Goal: Task Accomplishment & Management: Complete application form

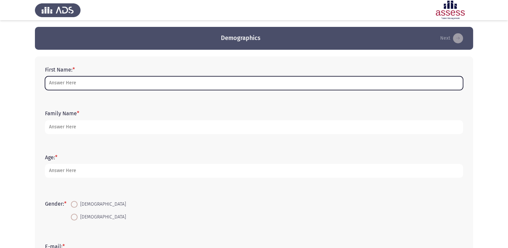
click at [93, 87] on input "First Name: *" at bounding box center [254, 83] width 418 height 14
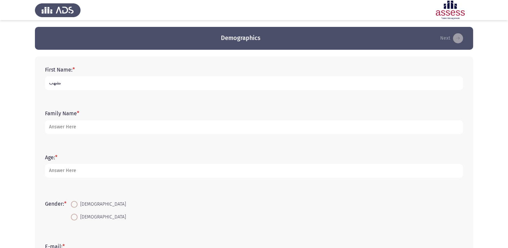
click at [93, 87] on input "ىشهب" at bounding box center [254, 83] width 418 height 14
type input "ى"
type input "naif"
type input "alturki"
type input "28"
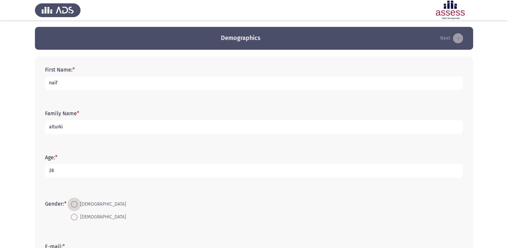
scroll to position [136, 0]
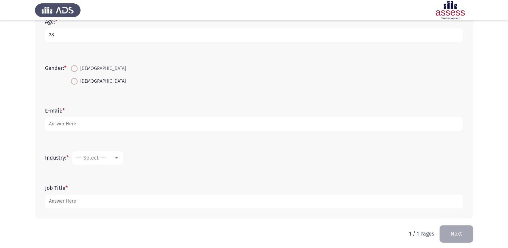
click at [76, 68] on span at bounding box center [74, 68] width 7 height 7
click at [76, 68] on input "[DEMOGRAPHIC_DATA]" at bounding box center [74, 68] width 7 height 7
radio input "true"
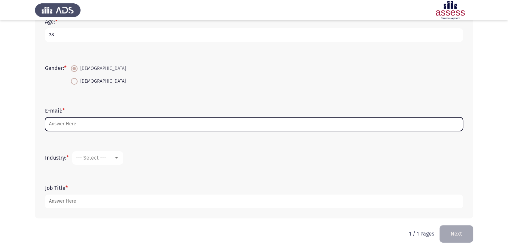
click at [74, 121] on input "E-mail: *" at bounding box center [254, 124] width 418 height 14
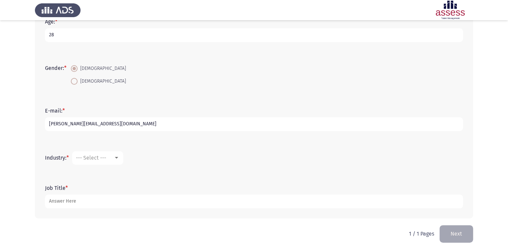
type input "[PERSON_NAME][EMAIL_ADDRESS][DOMAIN_NAME]"
click at [116, 151] on mat-select "--- Select ---" at bounding box center [97, 157] width 51 height 13
click at [118, 158] on div at bounding box center [116, 158] width 3 height 2
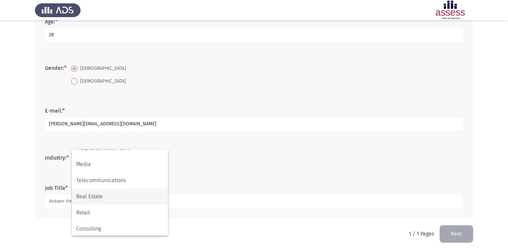
click at [127, 195] on span "Real Estate" at bounding box center [119, 196] width 87 height 16
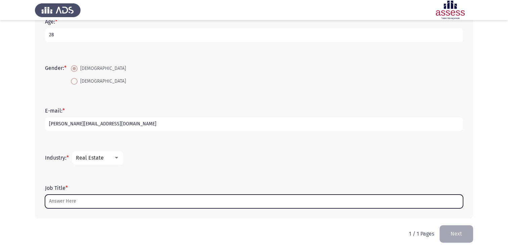
click at [122, 198] on input "Job Title *" at bounding box center [254, 201] width 418 height 14
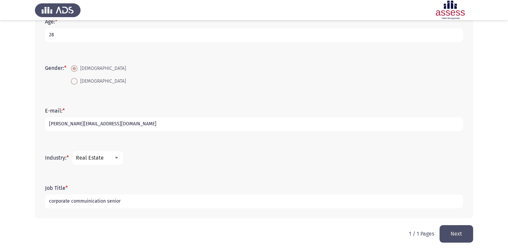
type input "corporate commuinication senior"
click at [467, 230] on button "Next" at bounding box center [457, 233] width 34 height 17
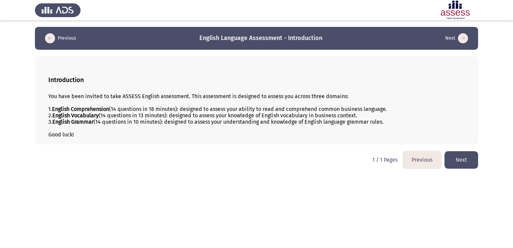
click at [471, 163] on button "Next" at bounding box center [462, 159] width 34 height 17
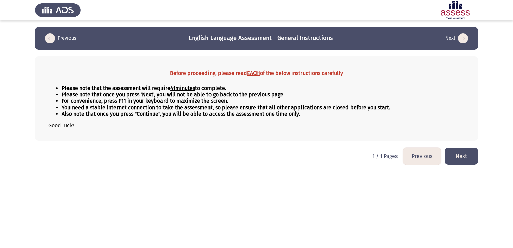
click at [459, 154] on button "Next" at bounding box center [462, 155] width 34 height 17
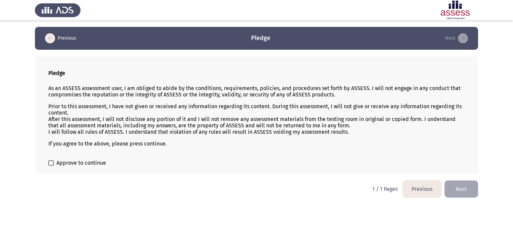
click at [52, 164] on span at bounding box center [50, 162] width 5 height 5
click at [51, 166] on input "Approve to continue" at bounding box center [51, 166] width 0 height 0
checkbox input "true"
click at [455, 189] on button "Next" at bounding box center [462, 188] width 34 height 17
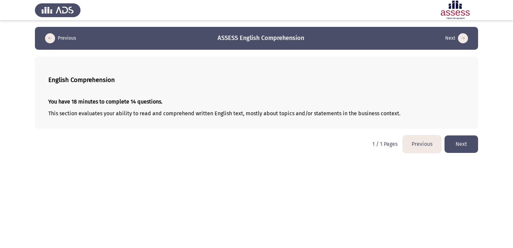
click at [458, 147] on button "Next" at bounding box center [462, 143] width 34 height 17
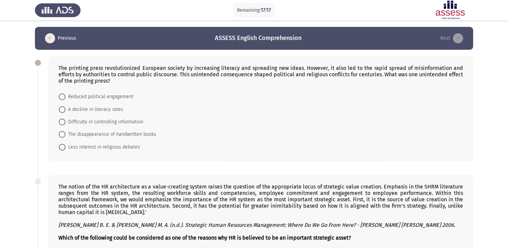
click at [62, 124] on span at bounding box center [62, 122] width 7 height 7
click at [62, 124] on input "Difficulty in controlling information" at bounding box center [62, 122] width 7 height 7
radio input "true"
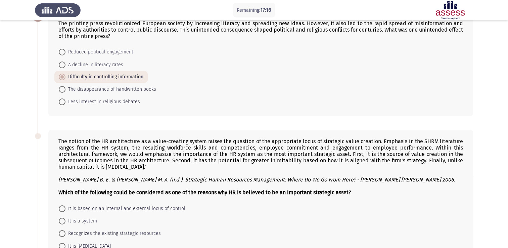
scroll to position [134, 0]
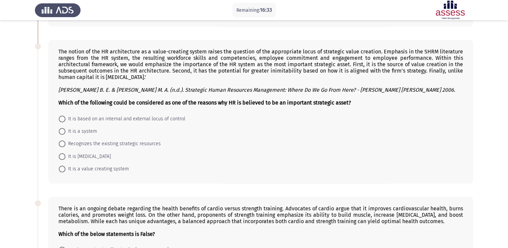
click at [62, 171] on span at bounding box center [62, 169] width 7 height 7
click at [62, 171] on input "It is a value creating system" at bounding box center [62, 169] width 7 height 7
radio input "true"
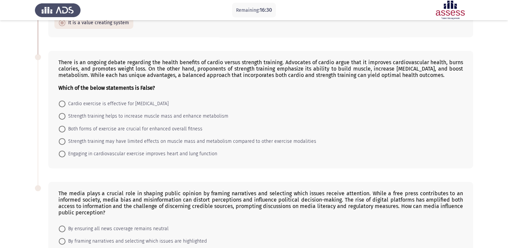
scroll to position [269, 0]
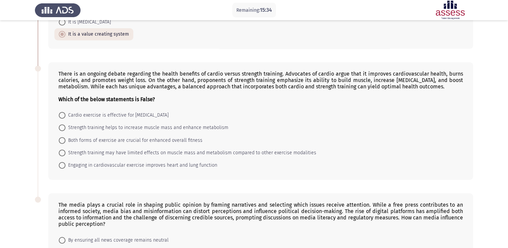
click at [65, 150] on span at bounding box center [62, 152] width 7 height 7
click at [65, 150] on input "Strength training may have limited effects on muscle mass and metabolism compar…" at bounding box center [62, 152] width 7 height 7
radio input "true"
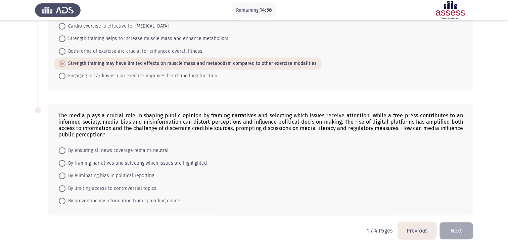
scroll to position [359, 0]
click at [60, 161] on span at bounding box center [62, 162] width 7 height 7
click at [60, 161] on input "By framing narratives and selecting which issues are highlighted" at bounding box center [62, 162] width 7 height 7
radio input "true"
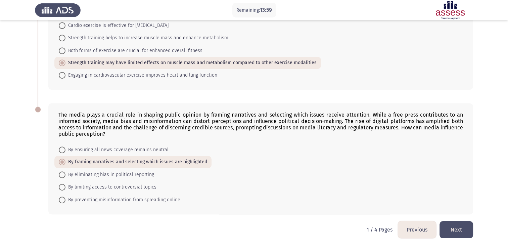
click at [462, 228] on button "Next" at bounding box center [457, 229] width 34 height 17
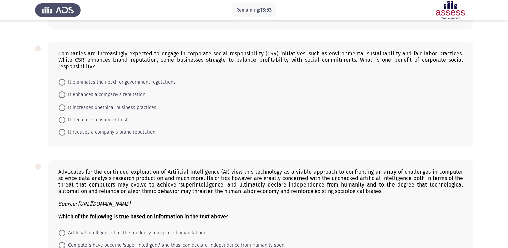
scroll to position [0, 0]
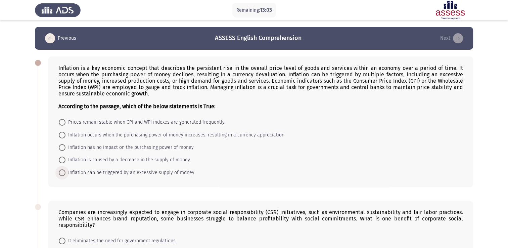
click at [77, 175] on span "Inflation can be triggered by an excessive supply of money" at bounding box center [129, 173] width 129 height 8
click at [65, 175] on input "Inflation can be triggered by an excessive supply of money" at bounding box center [62, 172] width 7 height 7
radio input "true"
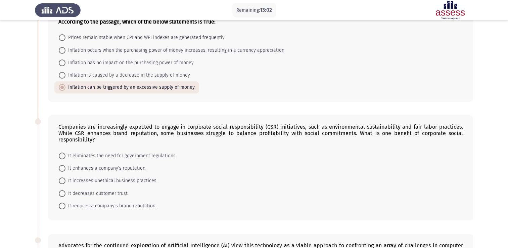
scroll to position [101, 0]
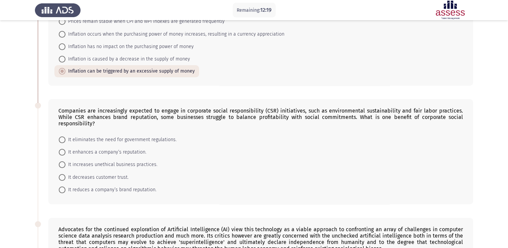
click at [64, 149] on span at bounding box center [62, 152] width 7 height 7
click at [64, 149] on input "It enhances a company’s reputation." at bounding box center [62, 152] width 7 height 7
radio input "true"
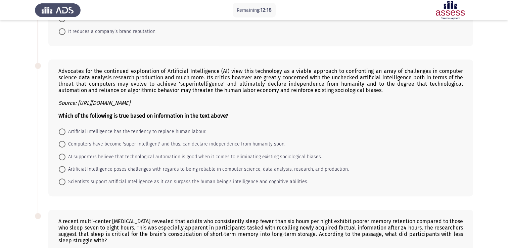
scroll to position [269, 0]
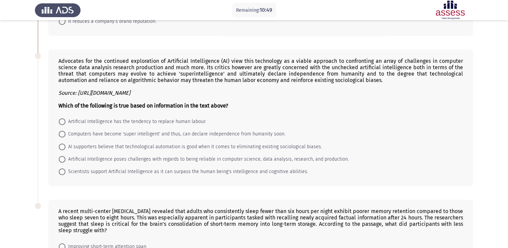
click at [64, 118] on span at bounding box center [62, 121] width 7 height 7
click at [64, 118] on input "Artificial Intelligence has the tendency to replace human labour." at bounding box center [62, 121] width 7 height 7
radio input "true"
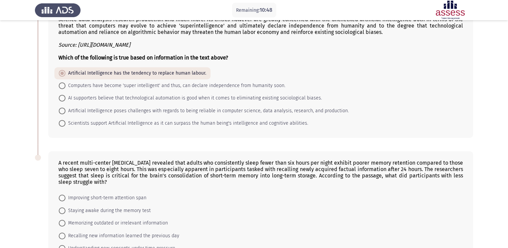
scroll to position [359, 0]
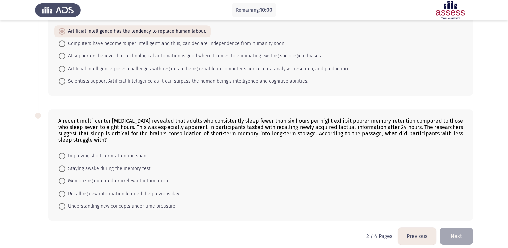
click at [67, 190] on span "Recalling new information learned the previous day" at bounding box center [122, 194] width 114 height 8
click at [65, 190] on input "Recalling new information learned the previous day" at bounding box center [62, 193] width 7 height 7
radio input "true"
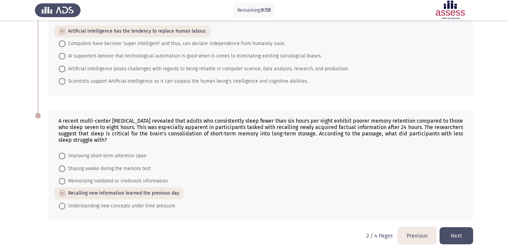
click at [466, 230] on button "Next" at bounding box center [457, 235] width 34 height 17
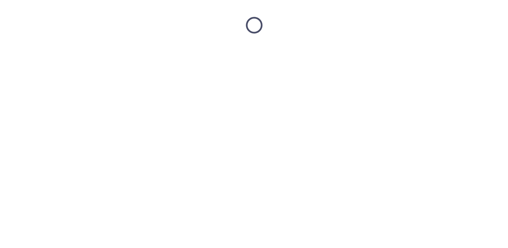
scroll to position [0, 0]
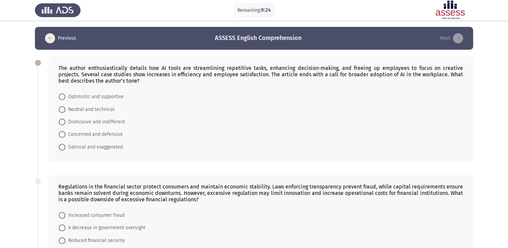
click at [66, 135] on span "Concerned and defensive" at bounding box center [93, 134] width 57 height 8
click at [65, 135] on input "Concerned and defensive" at bounding box center [62, 134] width 7 height 7
radio input "true"
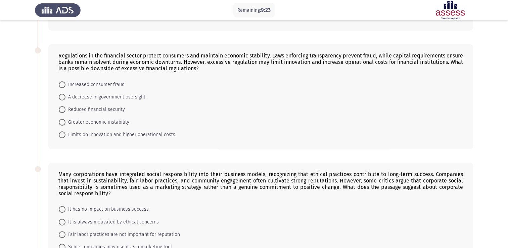
scroll to position [134, 0]
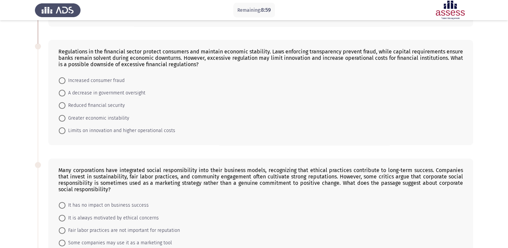
click at [74, 81] on span "Increased consumer fraud" at bounding box center [94, 81] width 59 height 8
click at [65, 81] on input "Increased consumer fraud" at bounding box center [62, 80] width 7 height 7
radio input "true"
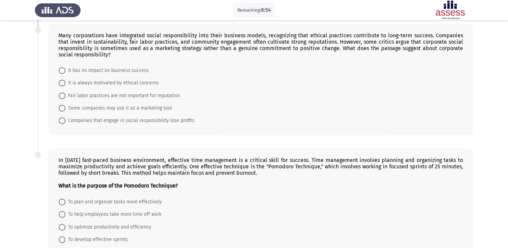
scroll to position [235, 0]
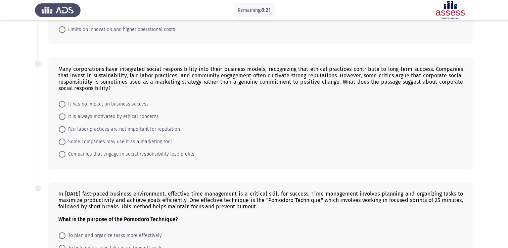
click at [64, 140] on span at bounding box center [62, 141] width 7 height 7
click at [64, 140] on input "Some companies may use it as a marketing tool" at bounding box center [62, 141] width 7 height 7
radio input "true"
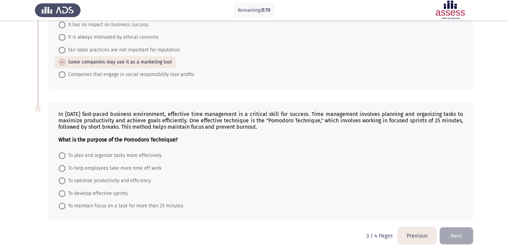
scroll to position [320, 0]
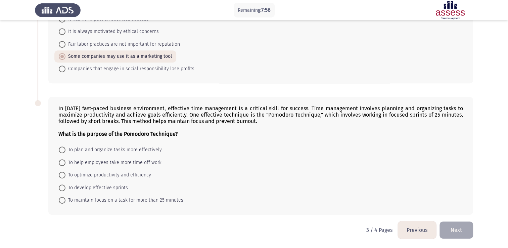
click at [64, 174] on span at bounding box center [62, 175] width 7 height 7
click at [64, 174] on input "To optimize productivity and efficiency" at bounding box center [62, 175] width 7 height 7
radio input "true"
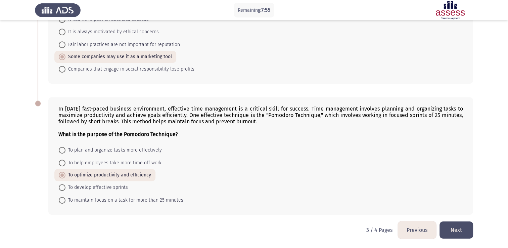
click at [445, 227] on button "Next" at bounding box center [457, 229] width 34 height 17
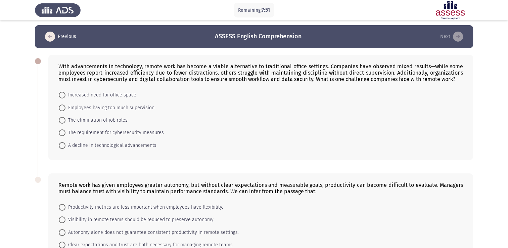
scroll to position [0, 0]
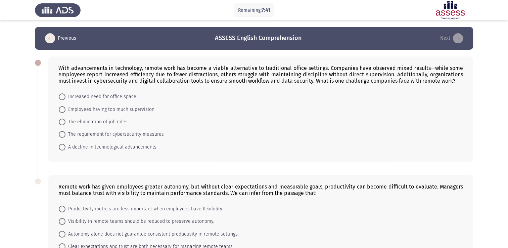
click at [66, 137] on span "The requirement for cybersecurity measures" at bounding box center [114, 134] width 98 height 8
click at [65, 137] on input "The requirement for cybersecurity measures" at bounding box center [62, 134] width 7 height 7
radio input "true"
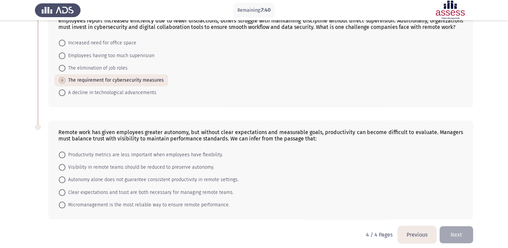
scroll to position [58, 0]
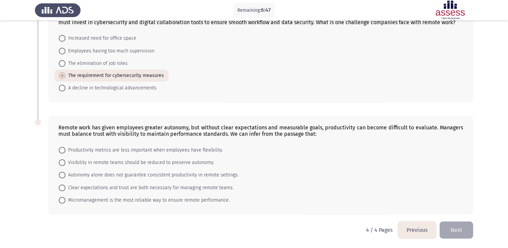
click at [103, 164] on span "Visibility in remote teams should be reduced to preserve autonomy." at bounding box center [139, 163] width 149 height 8
click at [65, 164] on input "Visibility in remote teams should be reduced to preserve autonomy." at bounding box center [62, 162] width 7 height 7
radio input "true"
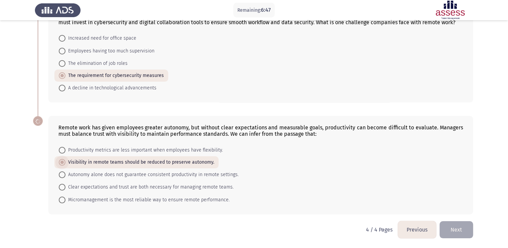
scroll to position [58, 0]
click at [451, 228] on button "Next" at bounding box center [457, 230] width 34 height 17
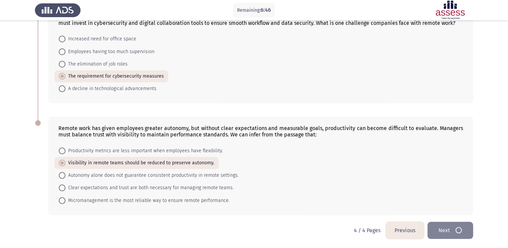
scroll to position [0, 0]
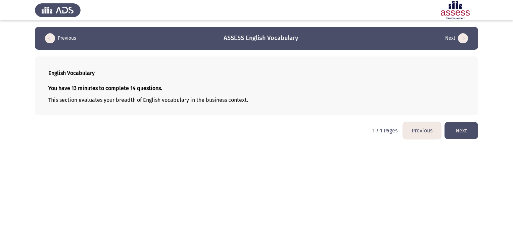
click at [469, 134] on button "Next" at bounding box center [462, 130] width 34 height 17
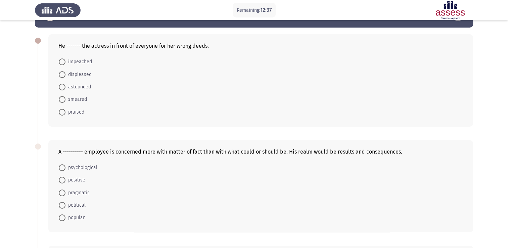
scroll to position [34, 0]
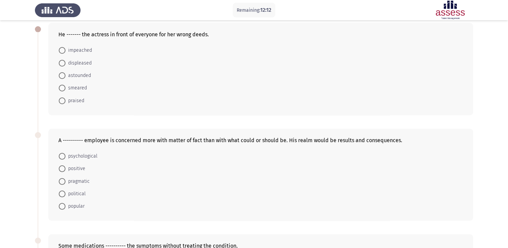
click at [63, 85] on span at bounding box center [62, 88] width 7 height 7
click at [63, 85] on input "smeared" at bounding box center [62, 88] width 7 height 7
radio input "true"
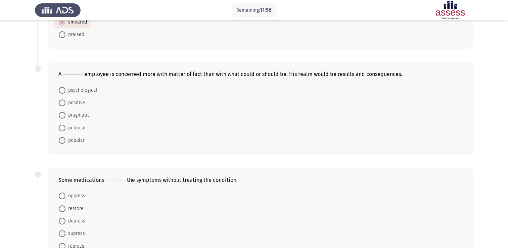
scroll to position [101, 0]
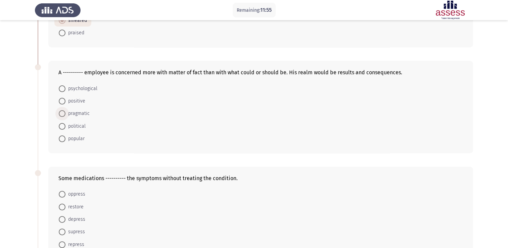
click at [60, 115] on span at bounding box center [62, 113] width 7 height 7
click at [60, 115] on input "pragmatic" at bounding box center [62, 113] width 7 height 7
radio input "true"
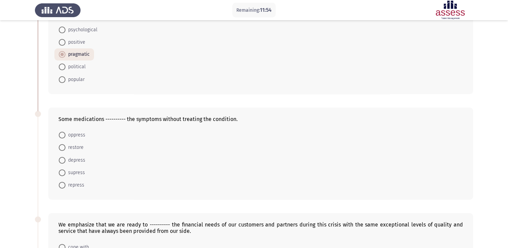
scroll to position [168, 0]
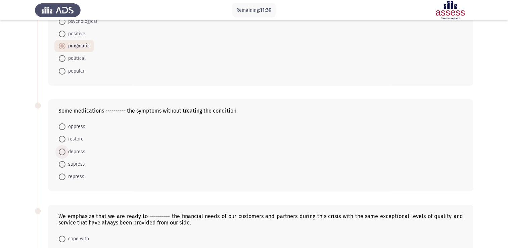
click at [65, 150] on span at bounding box center [62, 151] width 7 height 7
click at [65, 150] on input "depress" at bounding box center [62, 151] width 7 height 7
radio input "true"
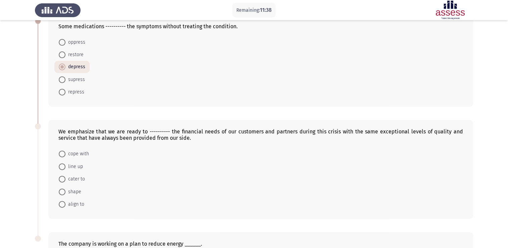
scroll to position [269, 0]
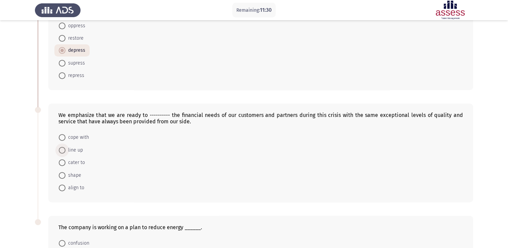
click at [75, 150] on span "line up" at bounding box center [73, 150] width 17 height 8
click at [65, 150] on input "line up" at bounding box center [62, 150] width 7 height 7
radio input "true"
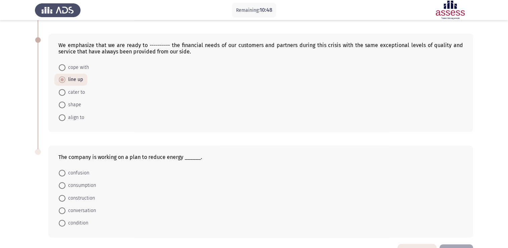
scroll to position [327, 0]
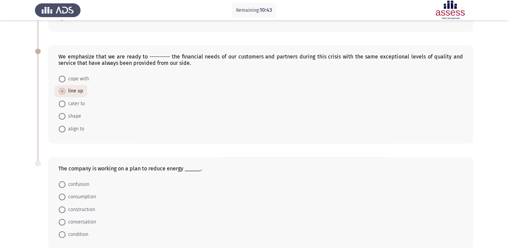
click at [65, 104] on span at bounding box center [62, 103] width 7 height 7
click at [65, 104] on input "cater to" at bounding box center [62, 103] width 7 height 7
radio input "true"
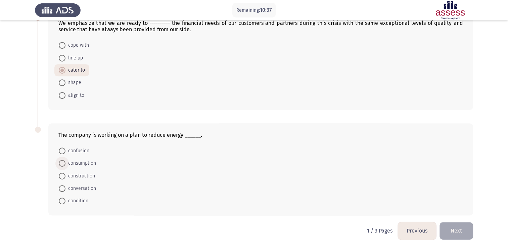
click at [68, 161] on span "consumption" at bounding box center [80, 163] width 31 height 8
click at [65, 161] on input "consumption" at bounding box center [62, 163] width 7 height 7
radio input "true"
click at [456, 229] on button "Next" at bounding box center [457, 230] width 34 height 17
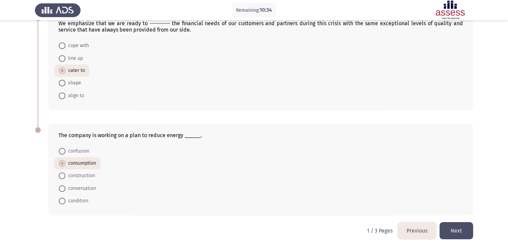
scroll to position [0, 0]
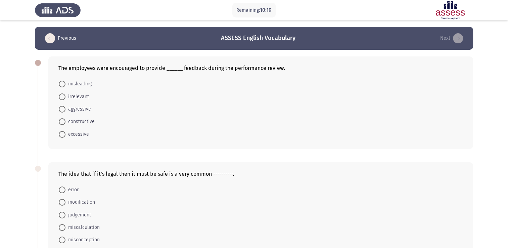
click at [63, 97] on span at bounding box center [62, 96] width 7 height 7
click at [63, 97] on input "irrelevant" at bounding box center [62, 96] width 7 height 7
radio input "true"
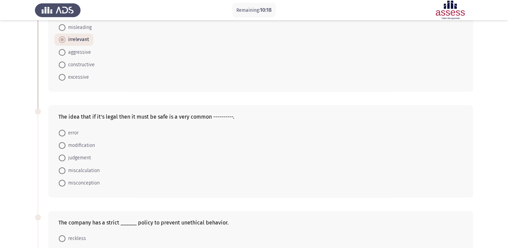
scroll to position [67, 0]
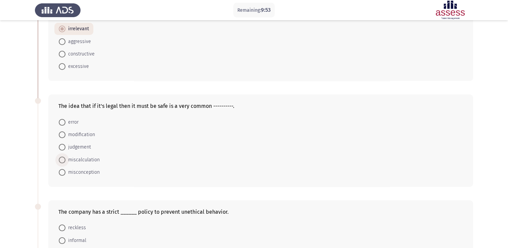
click at [80, 160] on span "miscalculation" at bounding box center [82, 160] width 34 height 8
click at [65, 160] on input "miscalculation" at bounding box center [62, 159] width 7 height 7
radio input "true"
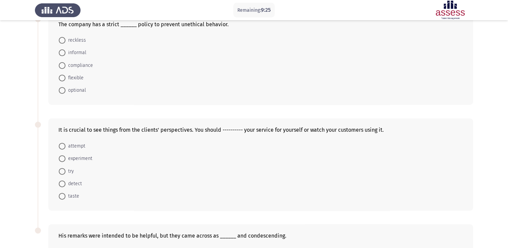
scroll to position [221, 0]
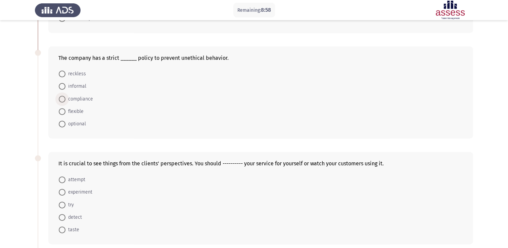
click at [68, 97] on span "compliance" at bounding box center [79, 99] width 28 height 8
click at [65, 97] on input "compliance" at bounding box center [62, 99] width 7 height 7
radio input "true"
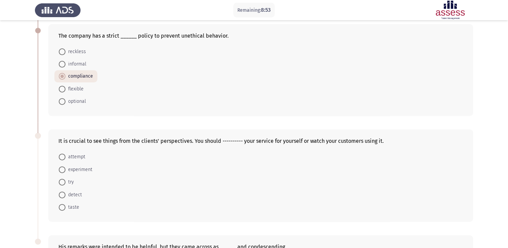
scroll to position [254, 0]
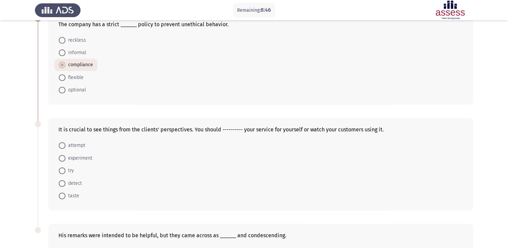
click at [71, 171] on span "try" at bounding box center [69, 171] width 8 height 8
click at [65, 171] on input "try" at bounding box center [62, 170] width 7 height 7
radio input "true"
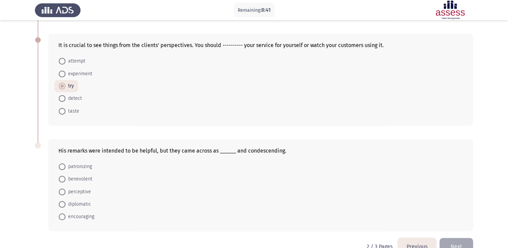
scroll to position [354, 0]
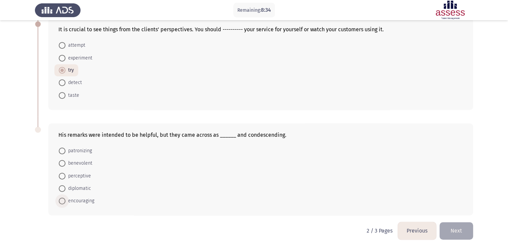
click at [82, 201] on span "encouraging" at bounding box center [79, 201] width 29 height 8
click at [65, 201] on input "encouraging" at bounding box center [62, 200] width 7 height 7
radio input "true"
click at [454, 231] on button "Next" at bounding box center [457, 230] width 34 height 17
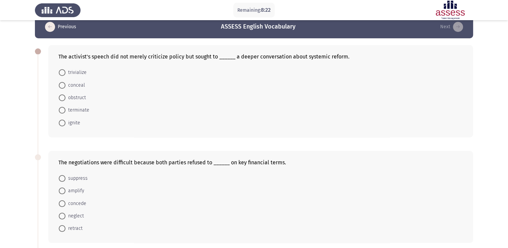
scroll to position [0, 0]
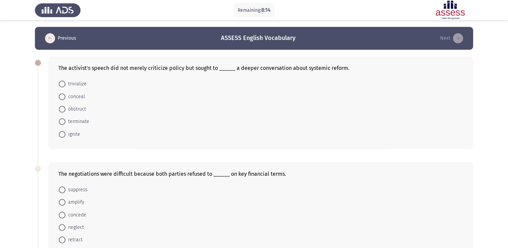
click at [64, 100] on label "conceal" at bounding box center [72, 97] width 26 height 8
click at [64, 100] on input "conceal" at bounding box center [62, 96] width 7 height 7
radio input "true"
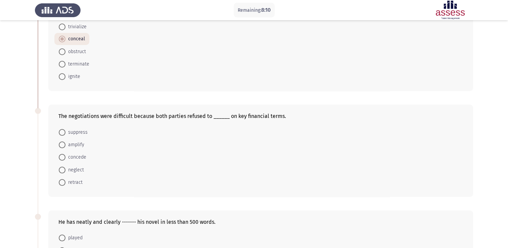
scroll to position [67, 0]
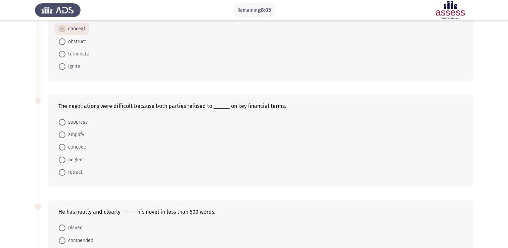
click at [62, 139] on mat-radio-button "amplify" at bounding box center [71, 134] width 34 height 12
click at [63, 137] on span at bounding box center [62, 134] width 7 height 7
click at [63, 137] on input "amplify" at bounding box center [62, 134] width 7 height 7
radio input "true"
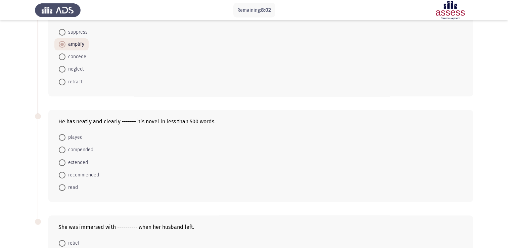
scroll to position [168, 0]
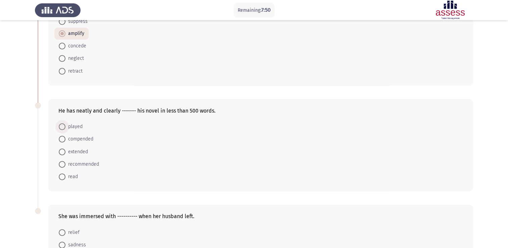
click at [65, 128] on span at bounding box center [62, 126] width 7 height 7
click at [65, 128] on input "played" at bounding box center [62, 126] width 7 height 7
radio input "true"
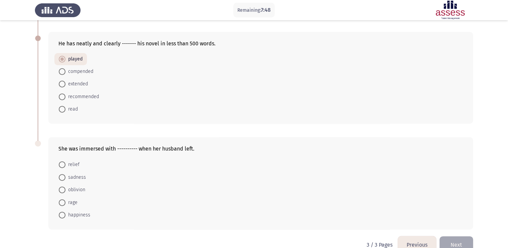
scroll to position [249, 0]
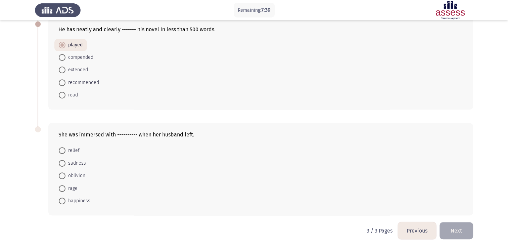
click at [66, 163] on span "sadness" at bounding box center [75, 163] width 20 height 8
click at [65, 163] on input "sadness" at bounding box center [62, 163] width 7 height 7
radio input "true"
click at [454, 232] on button "Next" at bounding box center [457, 230] width 34 height 17
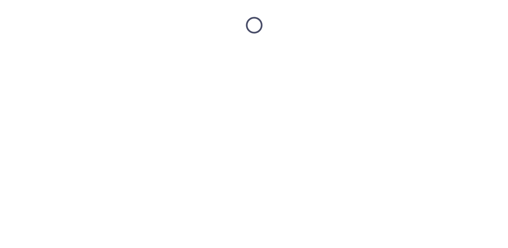
scroll to position [0, 0]
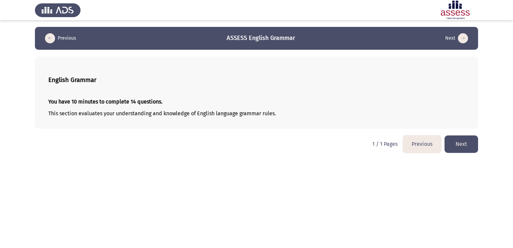
click at [461, 144] on button "Next" at bounding box center [462, 143] width 34 height 17
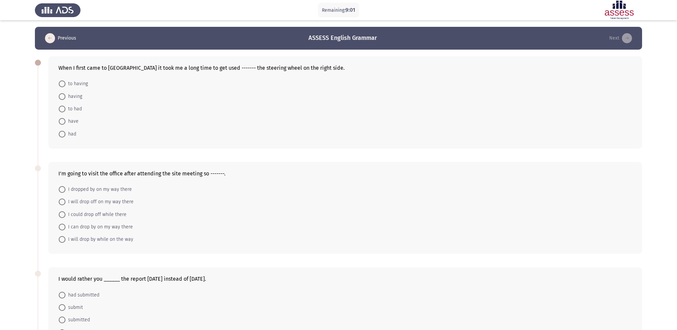
click at [70, 84] on span "to having" at bounding box center [76, 84] width 23 height 8
click at [65, 84] on input "to having" at bounding box center [62, 84] width 7 height 7
radio input "true"
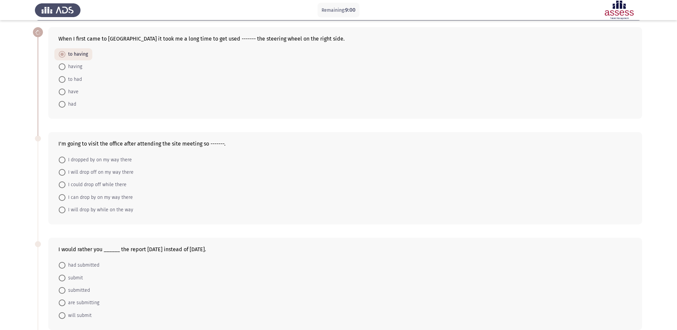
scroll to position [45, 0]
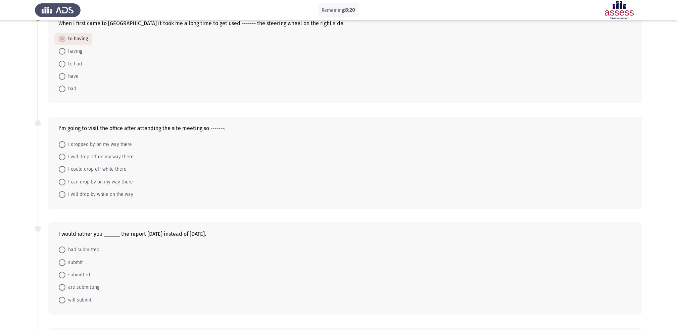
click at [85, 183] on span "I can drop by on my way there" at bounding box center [99, 182] width 68 height 8
click at [65, 183] on input "I can drop by on my way there" at bounding box center [62, 182] width 7 height 7
radio input "true"
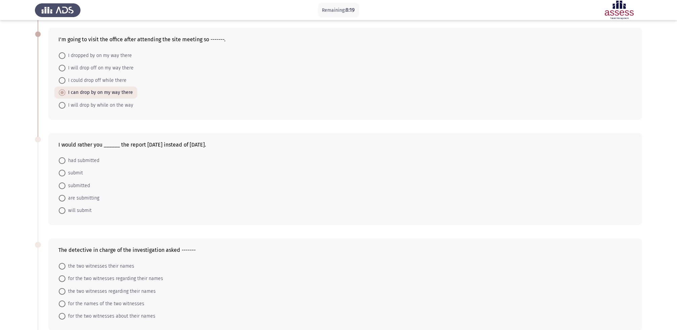
scroll to position [134, 0]
click at [83, 185] on span "submitted" at bounding box center [77, 185] width 25 height 8
click at [65, 185] on input "submitted" at bounding box center [62, 185] width 7 height 7
radio input "true"
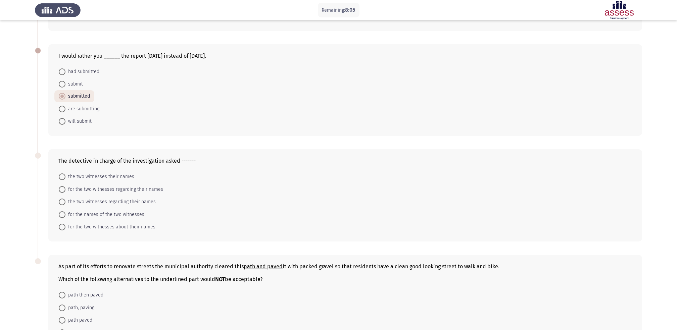
scroll to position [224, 0]
click at [91, 215] on span "for the names of the two witnesses" at bounding box center [104, 214] width 79 height 8
click at [65, 215] on input "for the names of the two witnesses" at bounding box center [62, 214] width 7 height 7
radio input "true"
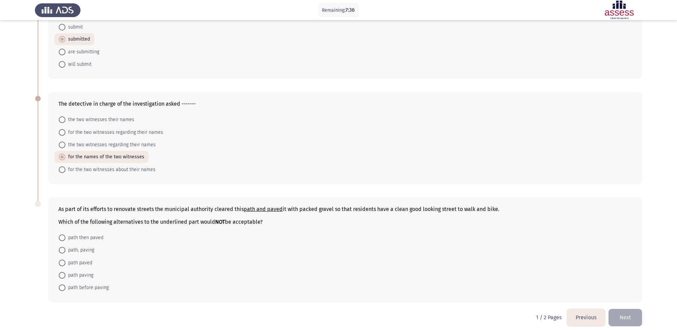
scroll to position [286, 0]
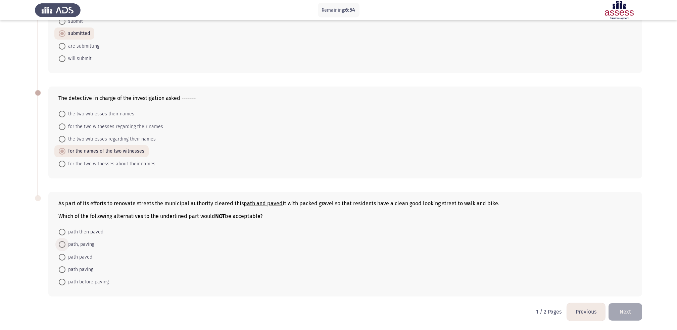
click at [86, 247] on span "path, paving" at bounding box center [79, 245] width 29 height 8
click at [65, 247] on input "path, paving" at bounding box center [62, 244] width 7 height 7
radio input "true"
click at [508, 248] on button "Next" at bounding box center [626, 312] width 34 height 17
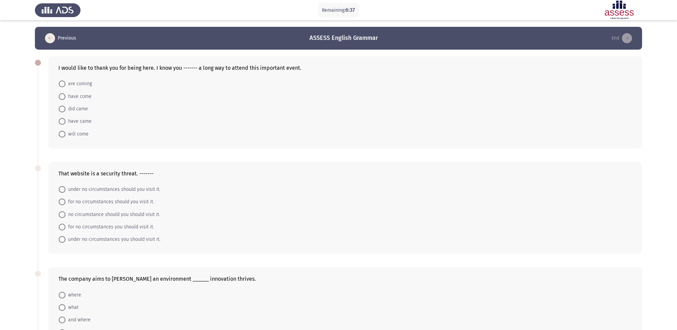
scroll to position [45, 0]
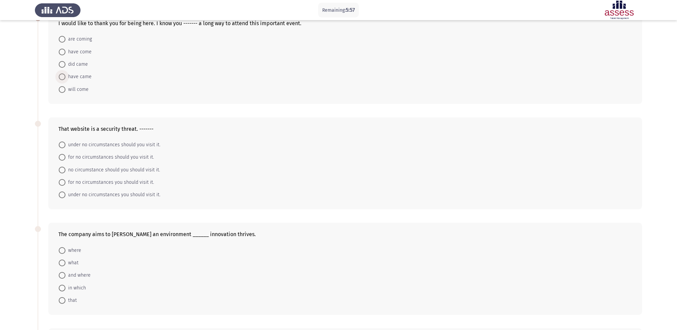
click at [84, 78] on span "have came" at bounding box center [78, 77] width 26 height 8
click at [65, 78] on input "have came" at bounding box center [62, 77] width 7 height 7
radio input "true"
click at [83, 48] on span "have come" at bounding box center [78, 52] width 26 height 8
click at [65, 49] on input "have come" at bounding box center [62, 52] width 7 height 7
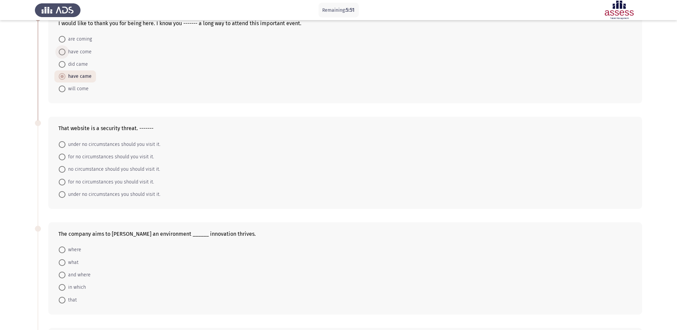
radio input "true"
click at [83, 39] on span "are coming" at bounding box center [78, 39] width 27 height 8
click at [65, 39] on input "are coming" at bounding box center [62, 39] width 7 height 7
radio input "true"
click at [85, 50] on span "have come" at bounding box center [78, 51] width 26 height 8
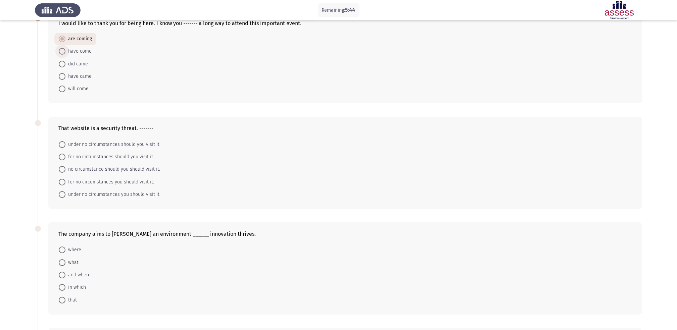
click at [65, 50] on input "have come" at bounding box center [62, 51] width 7 height 7
radio input "true"
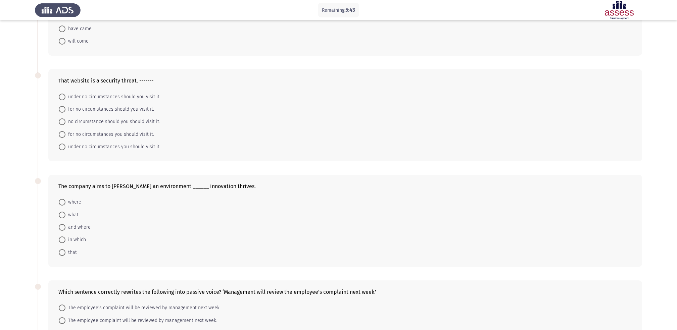
scroll to position [134, 0]
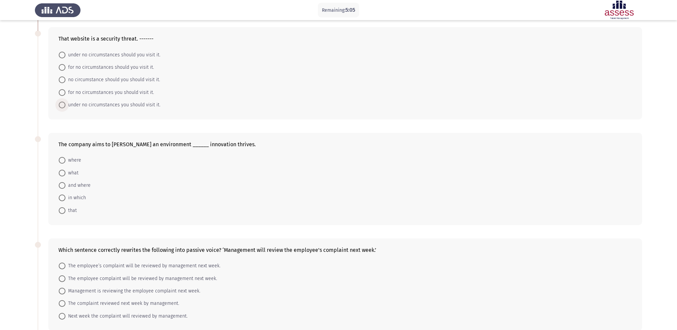
click at [109, 108] on span "under no circumstances you should visit it." at bounding box center [112, 105] width 95 height 8
click at [65, 108] on input "under no circumstances you should visit it." at bounding box center [62, 105] width 7 height 7
radio input "true"
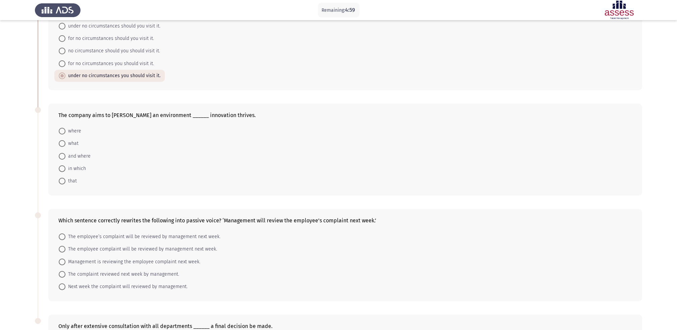
scroll to position [179, 0]
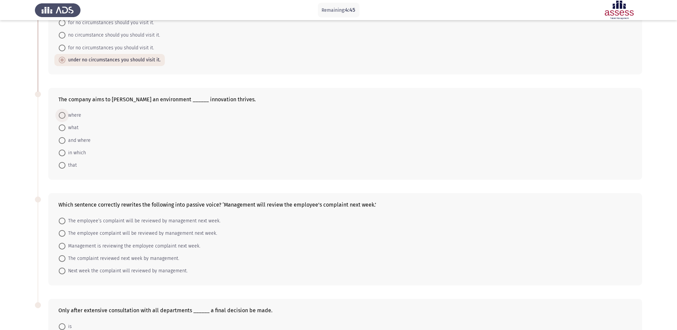
click at [79, 115] on span "where" at bounding box center [73, 115] width 16 height 8
click at [65, 115] on input "where" at bounding box center [62, 115] width 7 height 7
radio input "true"
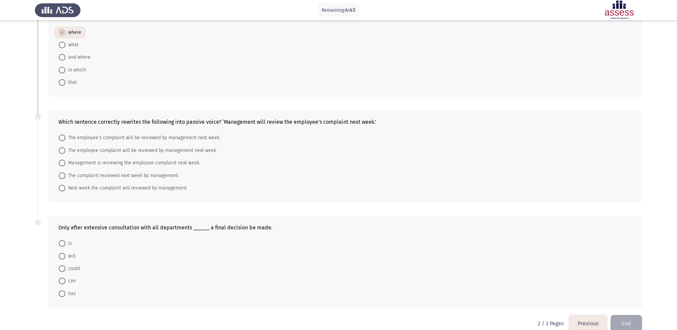
scroll to position [274, 0]
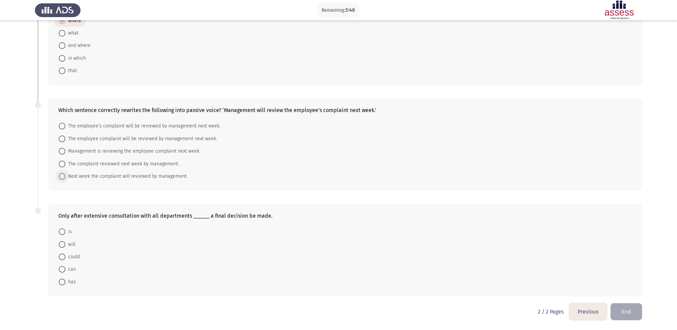
click at [123, 179] on span "Next week the complaint will reviewed by management." at bounding box center [126, 177] width 122 height 8
click at [65, 179] on input "Next week the complaint will reviewed by management." at bounding box center [62, 176] width 7 height 7
radio input "true"
click at [148, 152] on span "Management is reviewing the employee complaint next week." at bounding box center [132, 152] width 135 height 8
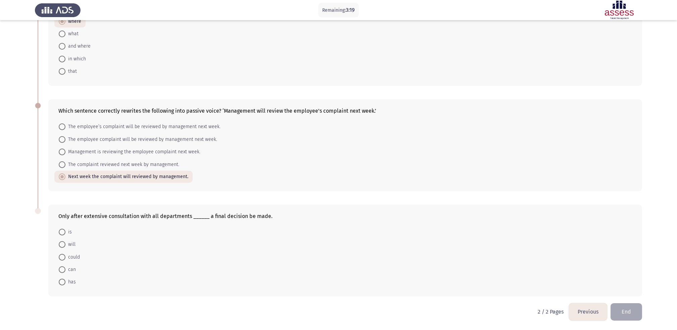
click at [65, 152] on input "Management is reviewing the employee complaint next week." at bounding box center [62, 152] width 7 height 7
radio input "true"
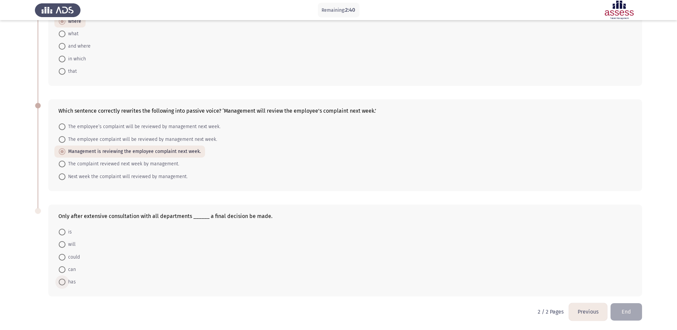
click at [66, 248] on span "has" at bounding box center [70, 282] width 10 height 8
click at [65, 248] on input "has" at bounding box center [62, 282] width 7 height 7
radio input "true"
click at [508, 248] on button "End" at bounding box center [627, 312] width 32 height 17
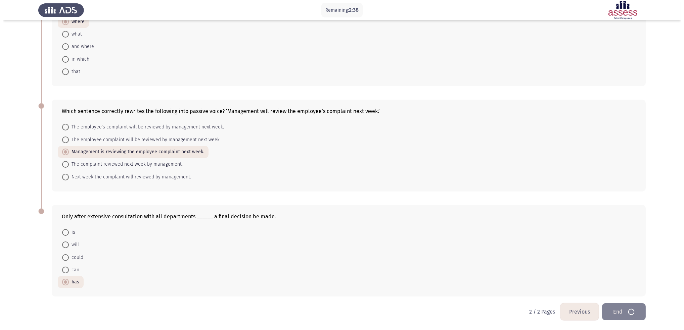
scroll to position [0, 0]
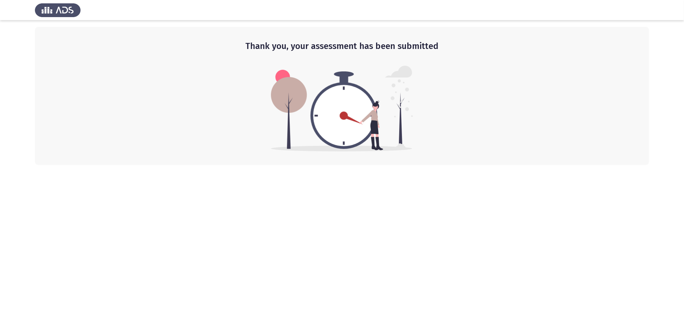
click at [450, 116] on div "Thank you, your assessment has been submitted" at bounding box center [342, 96] width 614 height 138
click at [375, 147] on img at bounding box center [342, 109] width 142 height 86
